Goal: Information Seeking & Learning: Check status

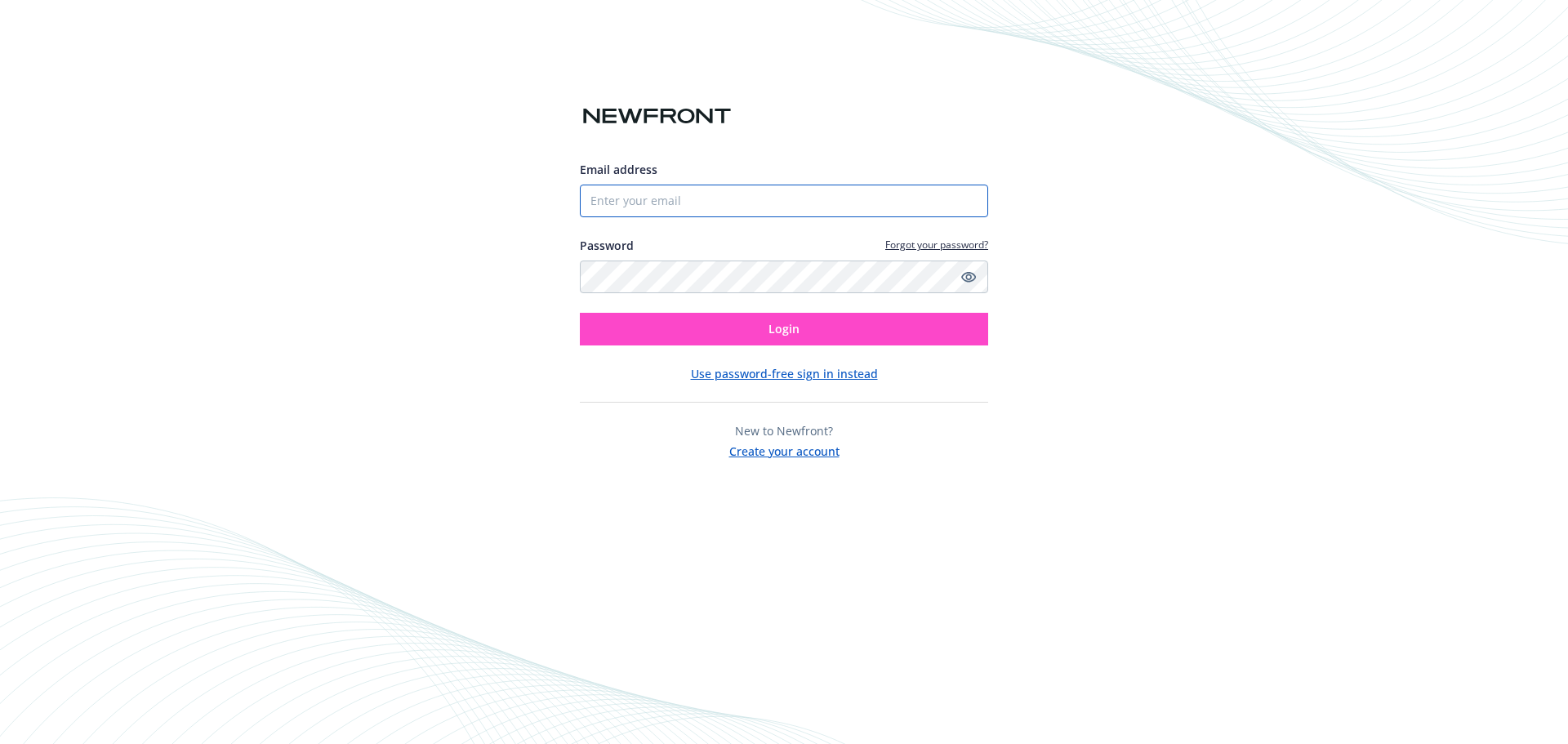
type input "[PERSON_NAME][EMAIL_ADDRESS][PERSON_NAME][DOMAIN_NAME]"
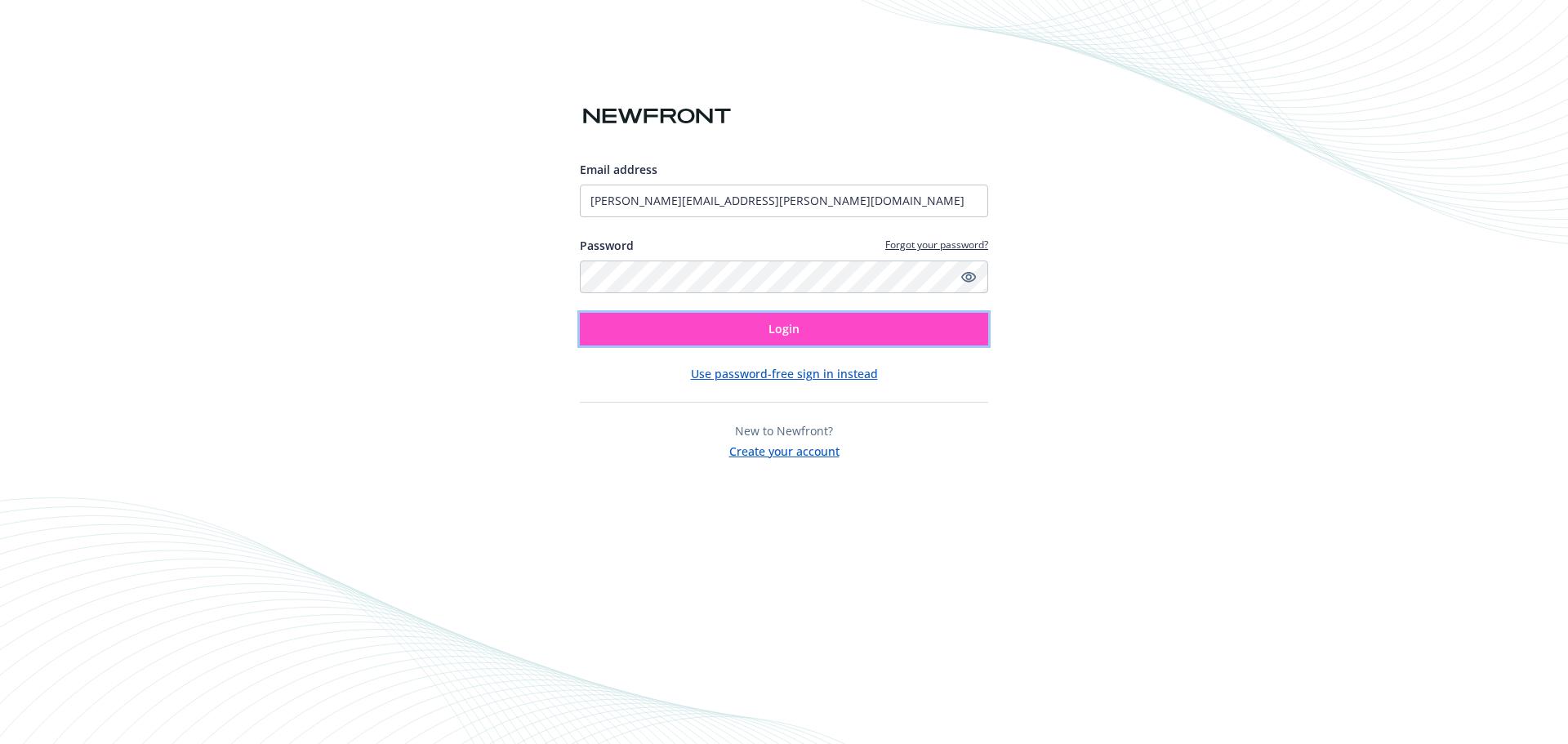
click at [860, 334] on button "Login" at bounding box center [783, 329] width 408 height 33
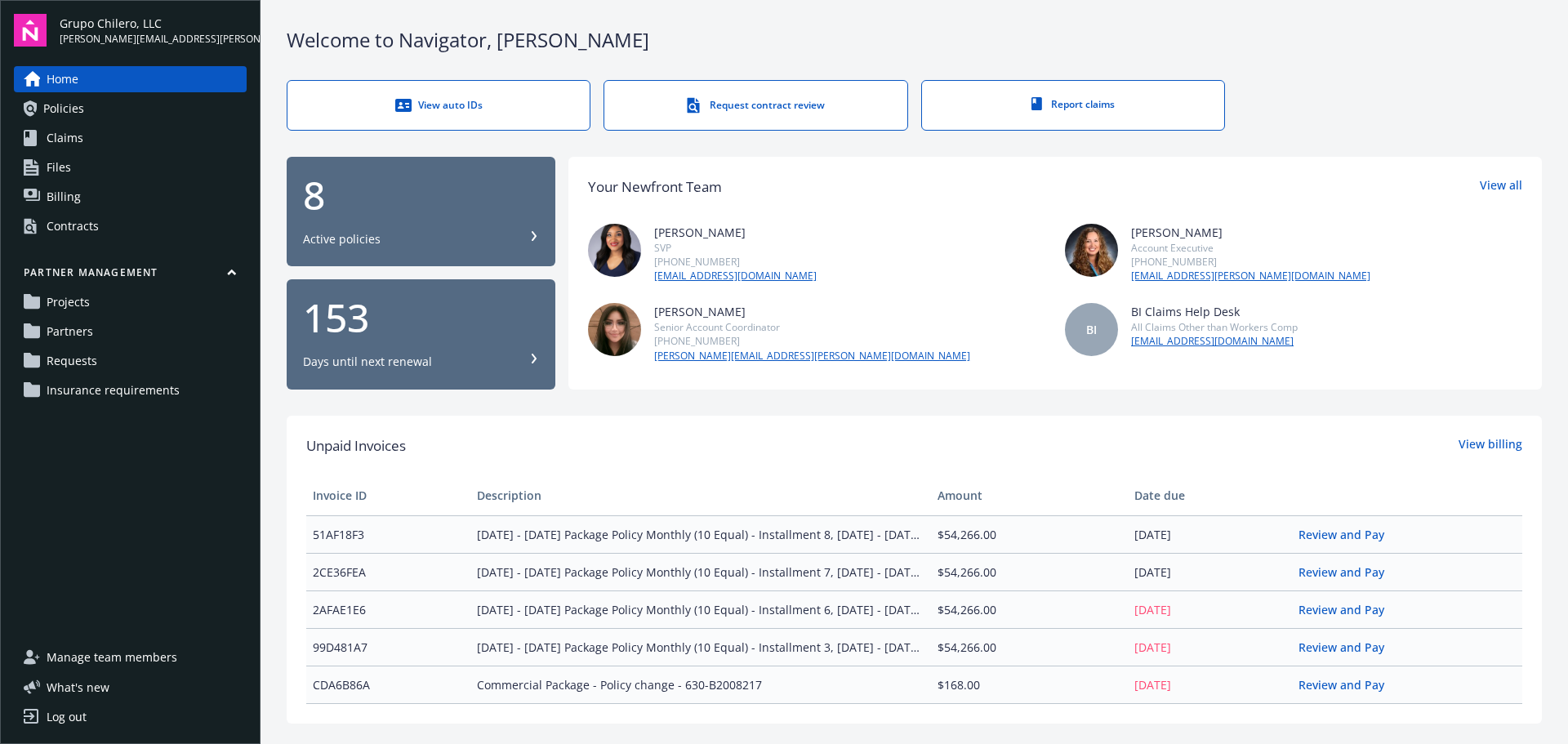
click at [91, 101] on link "Policies" at bounding box center [131, 108] width 233 height 26
